Goal: Complete application form

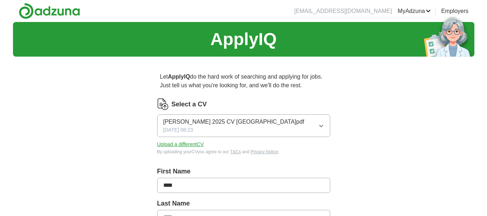
click at [317, 124] on button "[PERSON_NAME] 2025 CV [GEOGRAPHIC_DATA]pdf [DATE] 08:23" at bounding box center [243, 125] width 173 height 23
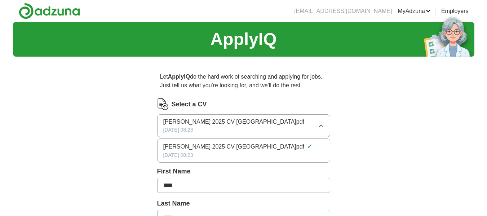
click at [317, 124] on button "[PERSON_NAME] 2025 CV [GEOGRAPHIC_DATA]pdf [DATE] 08:23" at bounding box center [243, 125] width 173 height 23
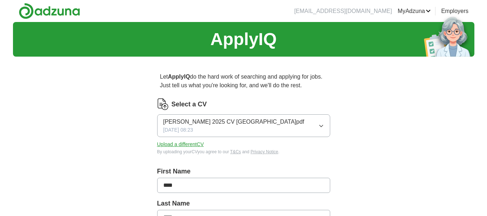
click at [192, 144] on button "Upload a different CV" at bounding box center [180, 145] width 47 height 8
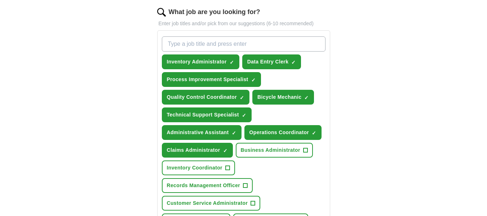
scroll to position [252, 0]
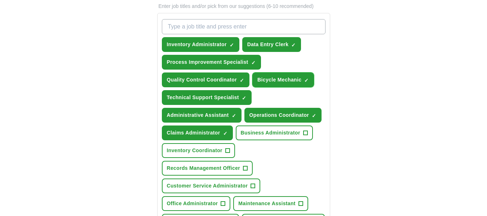
click at [0, 0] on span "×" at bounding box center [0, 0] width 0 height 0
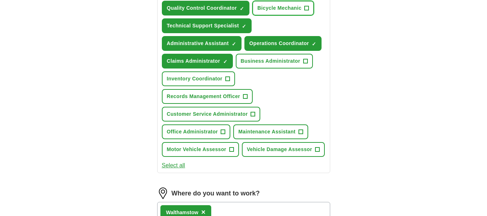
scroll to position [325, 0]
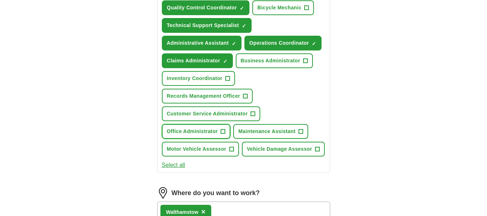
click at [221, 131] on span "+" at bounding box center [223, 132] width 4 height 6
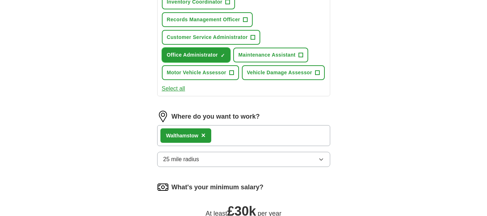
scroll to position [469, 0]
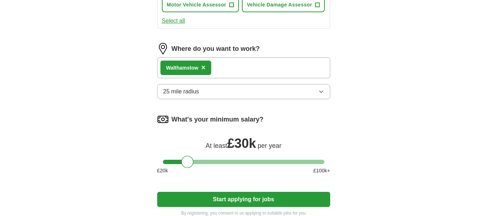
click at [322, 92] on icon "button" at bounding box center [321, 92] width 3 height 2
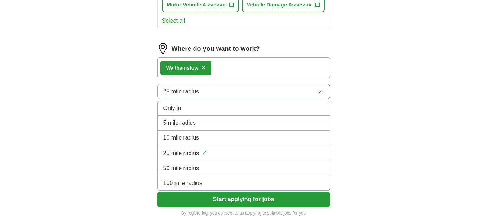
click at [277, 137] on div "10 mile radius" at bounding box center [243, 137] width 161 height 9
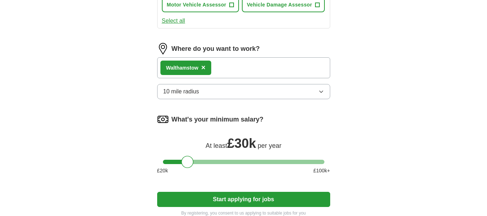
click at [230, 201] on button "Start applying for jobs" at bounding box center [243, 199] width 173 height 15
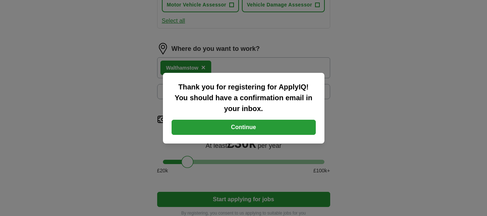
click at [256, 128] on button "Continue" at bounding box center [244, 127] width 144 height 15
